Goal: Task Accomplishment & Management: Manage account settings

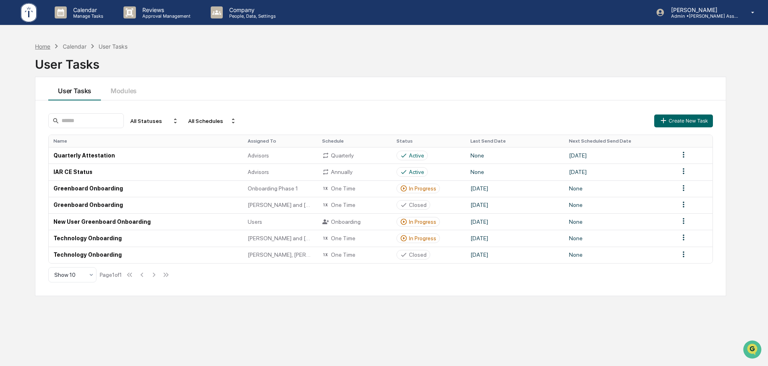
click at [50, 47] on div "Home" at bounding box center [42, 46] width 15 height 7
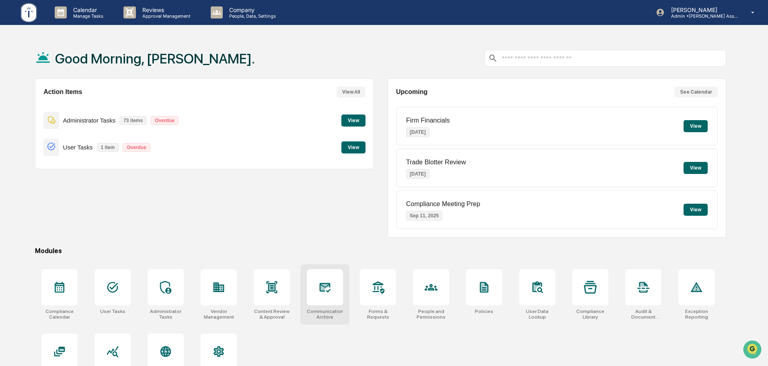
click at [323, 294] on div at bounding box center [324, 287] width 13 height 13
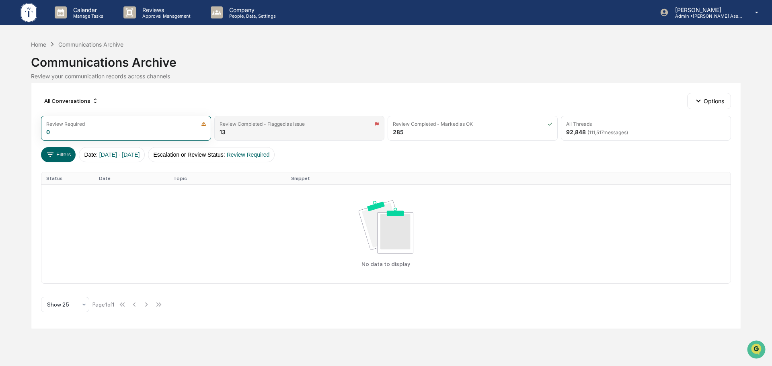
click at [316, 123] on div "Review Completed - Flagged as Issue" at bounding box center [300, 124] width 160 height 6
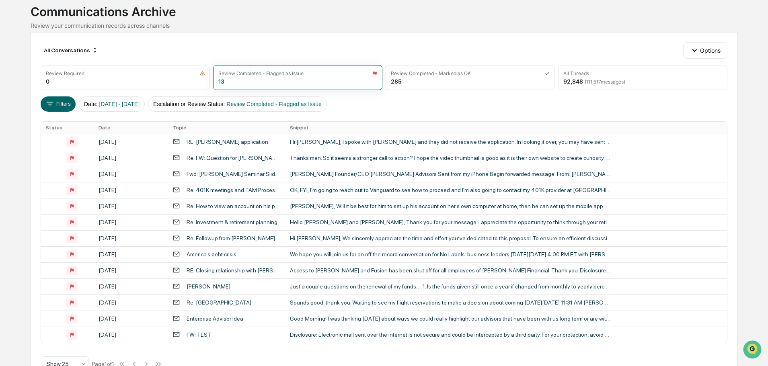
scroll to position [67, 0]
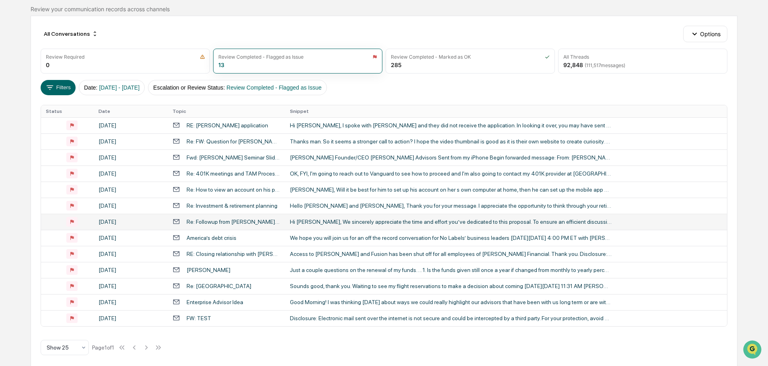
click at [287, 224] on td "Hi [PERSON_NAME], We sincerely appreciate the time and effort you’ve dedicated …" at bounding box center [506, 222] width 442 height 16
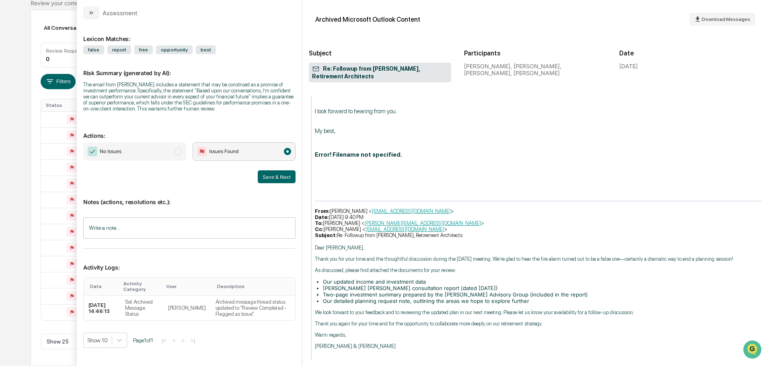
scroll to position [793, 0]
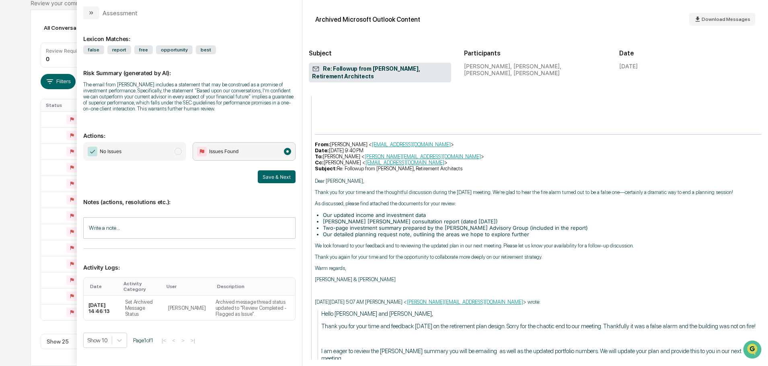
click at [16, 145] on div "Calendar Manage Tasks Reviews Approval Management Company People, Data, Setting…" at bounding box center [384, 146] width 768 height 439
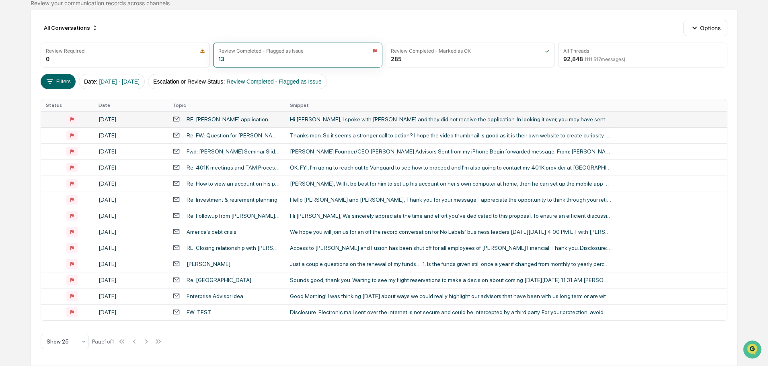
click at [256, 120] on div "RE: [PERSON_NAME] application" at bounding box center [226, 119] width 108 height 8
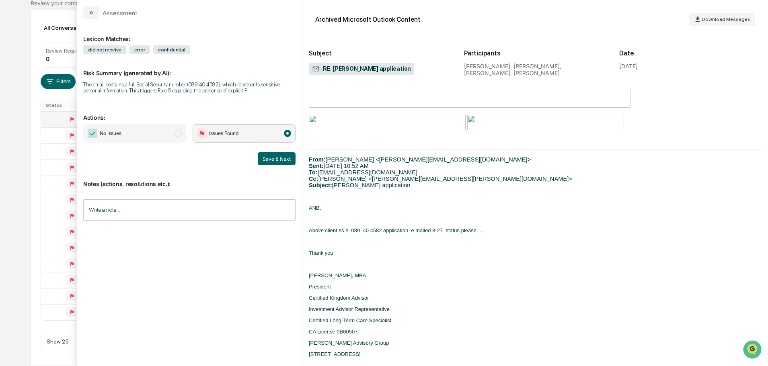
scroll to position [201, 0]
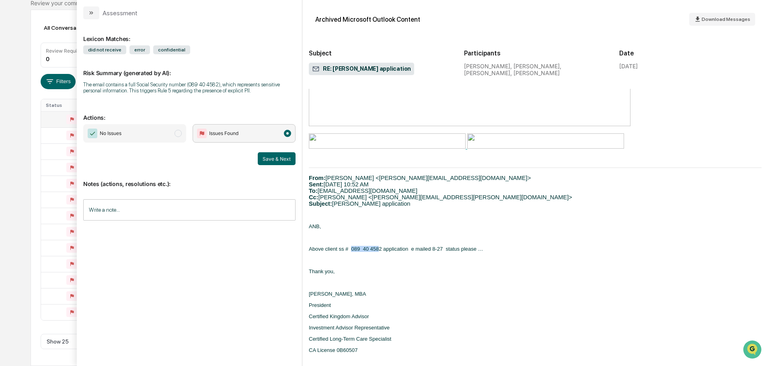
drag, startPoint x: 351, startPoint y: 237, endPoint x: 379, endPoint y: 240, distance: 28.4
click at [379, 246] on span "Above client ss # 089 40 4582 application e mailed 8-27 status please …" at bounding box center [396, 249] width 174 height 6
click at [382, 246] on span "Above client ss # 089 40 4582 application e mailed 8-27 status please …" at bounding box center [396, 249] width 174 height 6
drag, startPoint x: 353, startPoint y: 237, endPoint x: 382, endPoint y: 238, distance: 29.4
click at [381, 246] on span "Above client ss # 089 40 4582 application e mailed 8-27 status please …" at bounding box center [396, 249] width 174 height 6
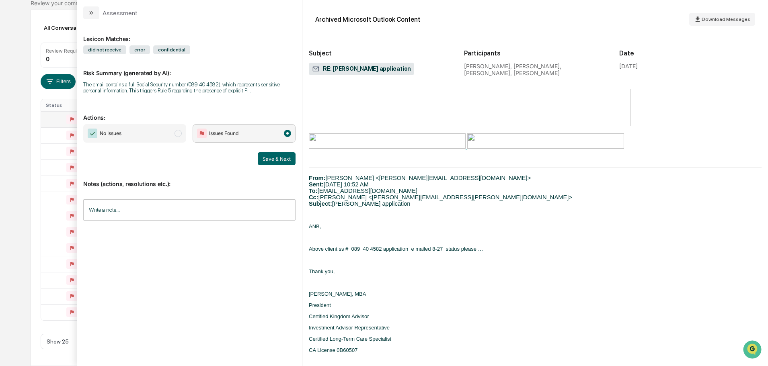
click at [384, 241] on div "Hi [PERSON_NAME], I spoke with [PERSON_NAME] and they did not receive the appli…" at bounding box center [535, 242] width 453 height 542
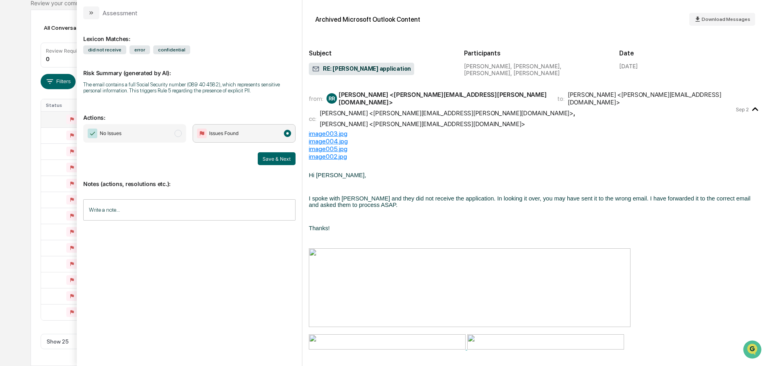
click at [21, 146] on div "Calendar Manage Tasks Reviews Approval Management Company People, Data, Setting…" at bounding box center [384, 146] width 768 height 439
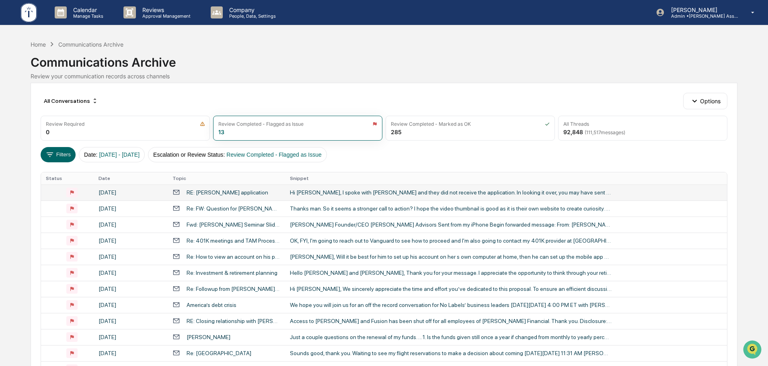
click at [350, 86] on div "All Conversations Options Review Required 0 Review Completed - Flagged as Issue…" at bounding box center [384, 261] width 706 height 357
click at [328, 85] on div "All Conversations Options Review Required 0 Review Completed - Flagged as Issue…" at bounding box center [384, 261] width 706 height 357
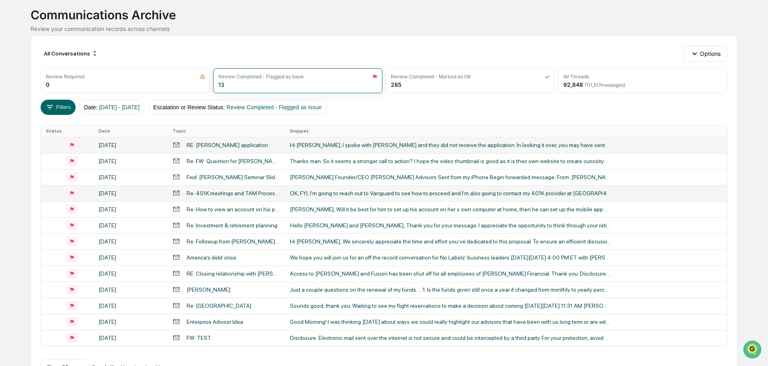
scroll to position [73, 0]
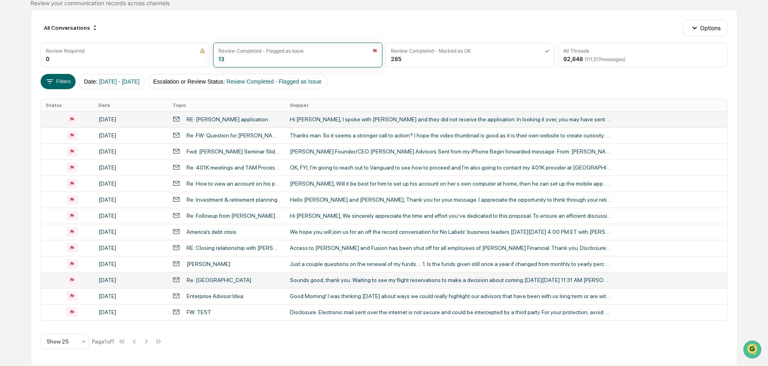
click at [239, 279] on div "Re: [GEOGRAPHIC_DATA]" at bounding box center [226, 280] width 108 height 8
click at [20, 135] on div "Calendar Manage Tasks Reviews Approval Management Company People, Data, Setting…" at bounding box center [384, 146] width 768 height 439
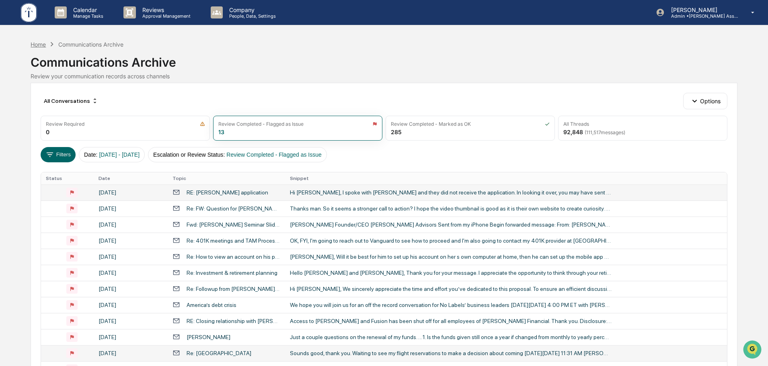
click at [43, 45] on div "Home" at bounding box center [38, 44] width 15 height 7
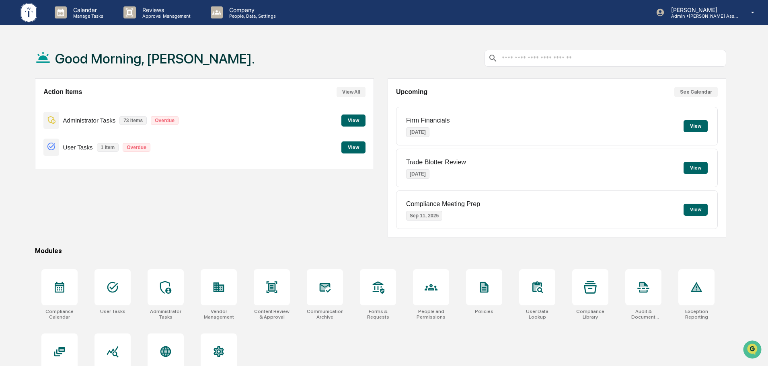
click at [185, 215] on div "Action Items View All Administrator Tasks 73 items Overdue View User Tasks 1 it…" at bounding box center [204, 157] width 339 height 159
